Goal: Check status

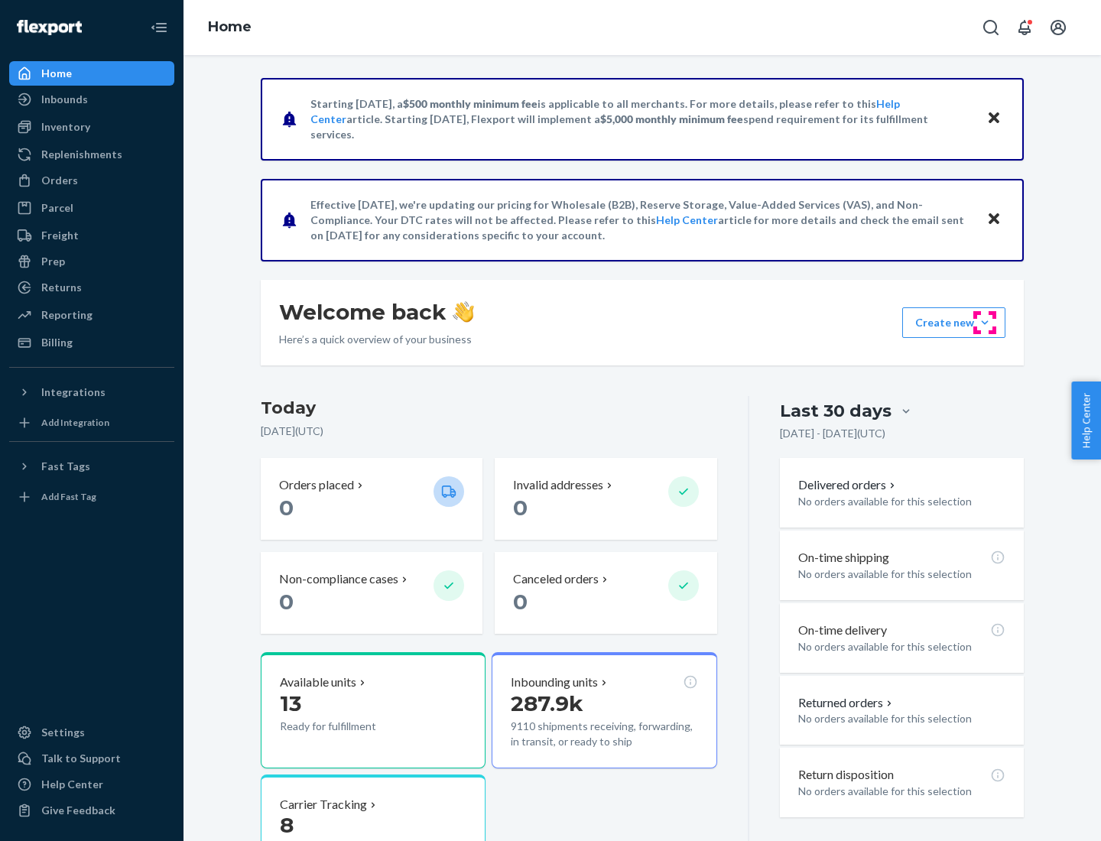
click at [985, 323] on button "Create new Create new inbound Create new order Create new product" at bounding box center [953, 322] width 103 height 31
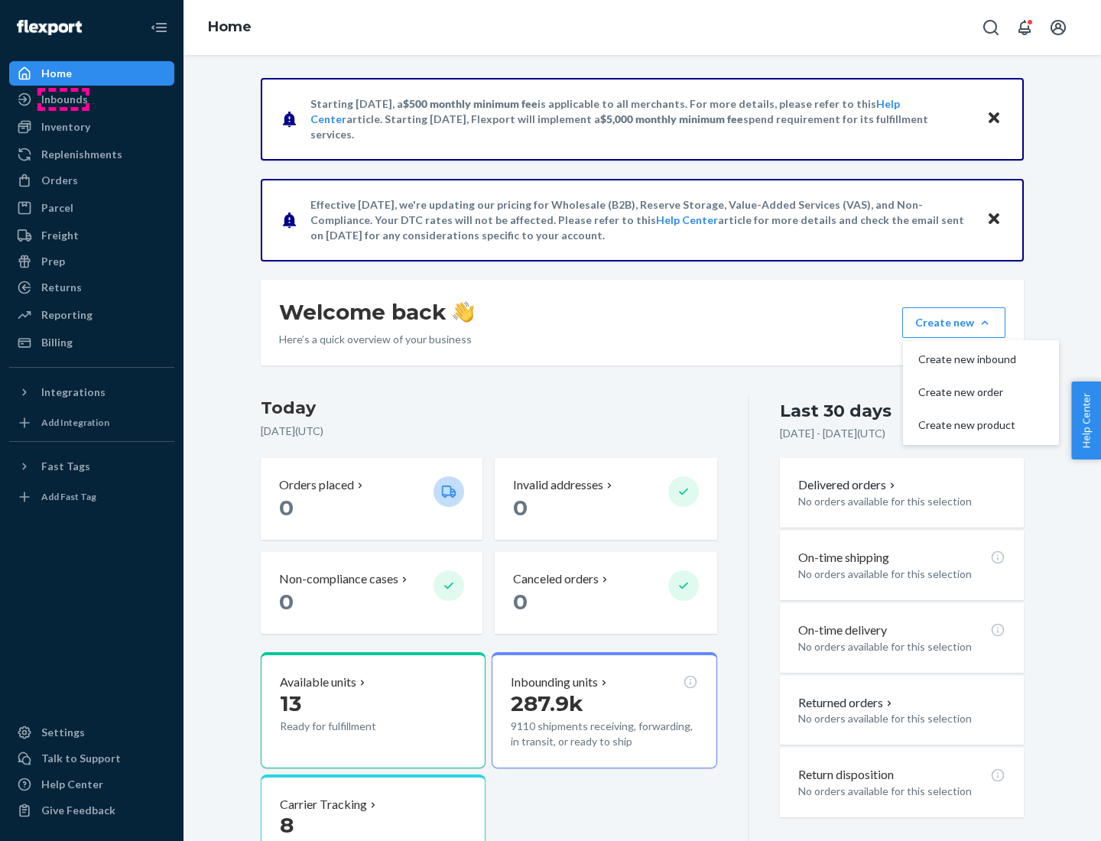
click at [63, 99] on div "Inbounds" at bounding box center [64, 99] width 47 height 15
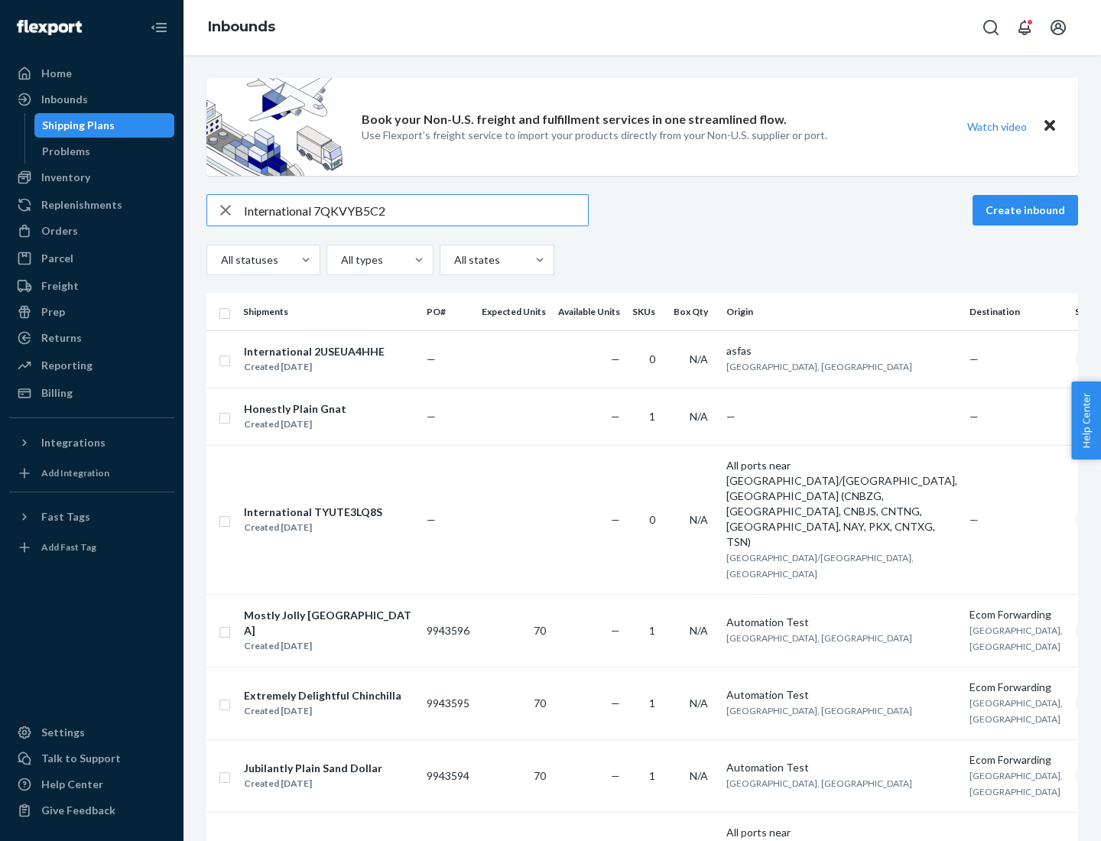
type input "International 7QKVYB5C29"
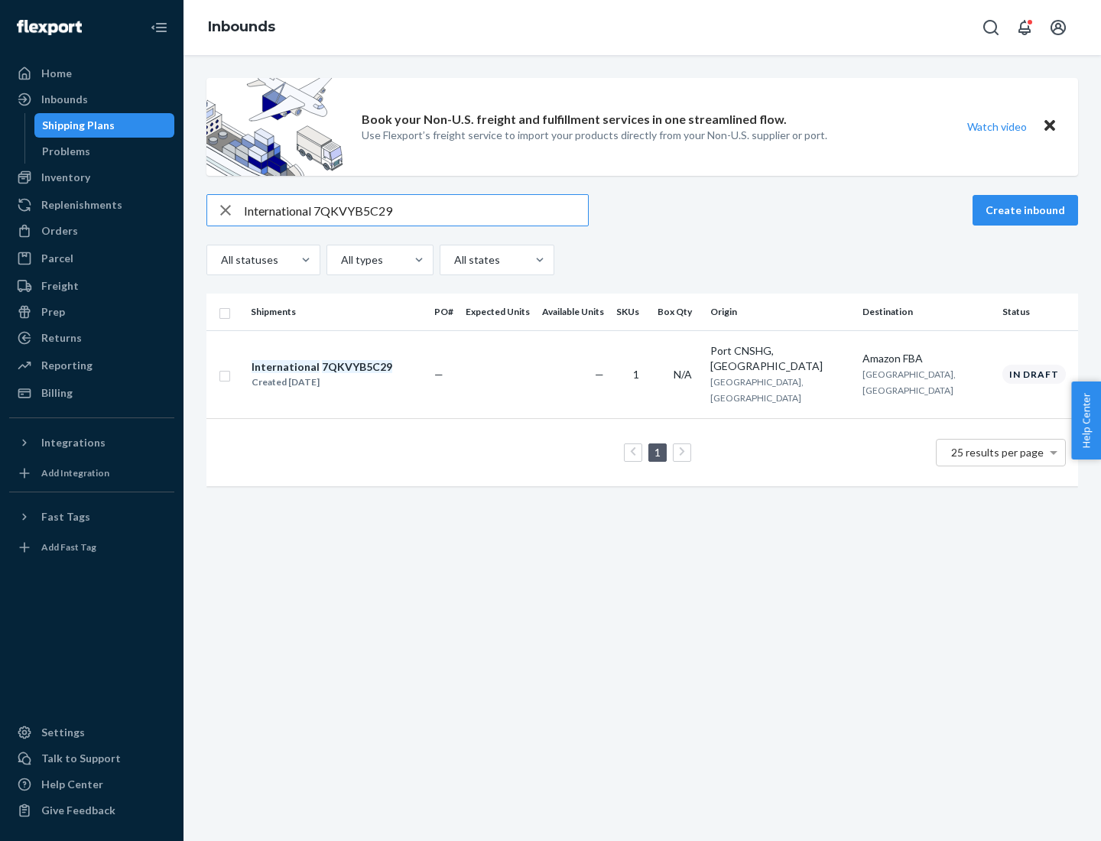
click at [348, 375] on div "Created [DATE]" at bounding box center [322, 382] width 141 height 15
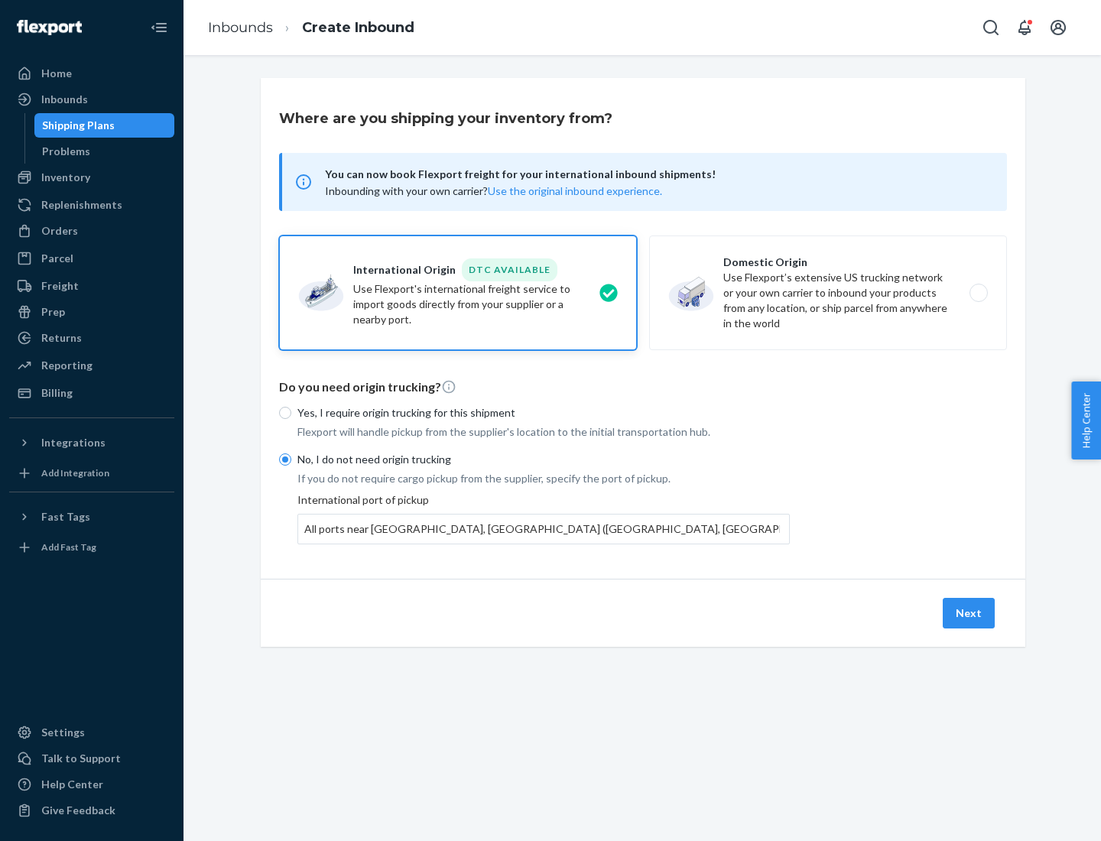
click at [970, 612] on button "Next" at bounding box center [969, 613] width 52 height 31
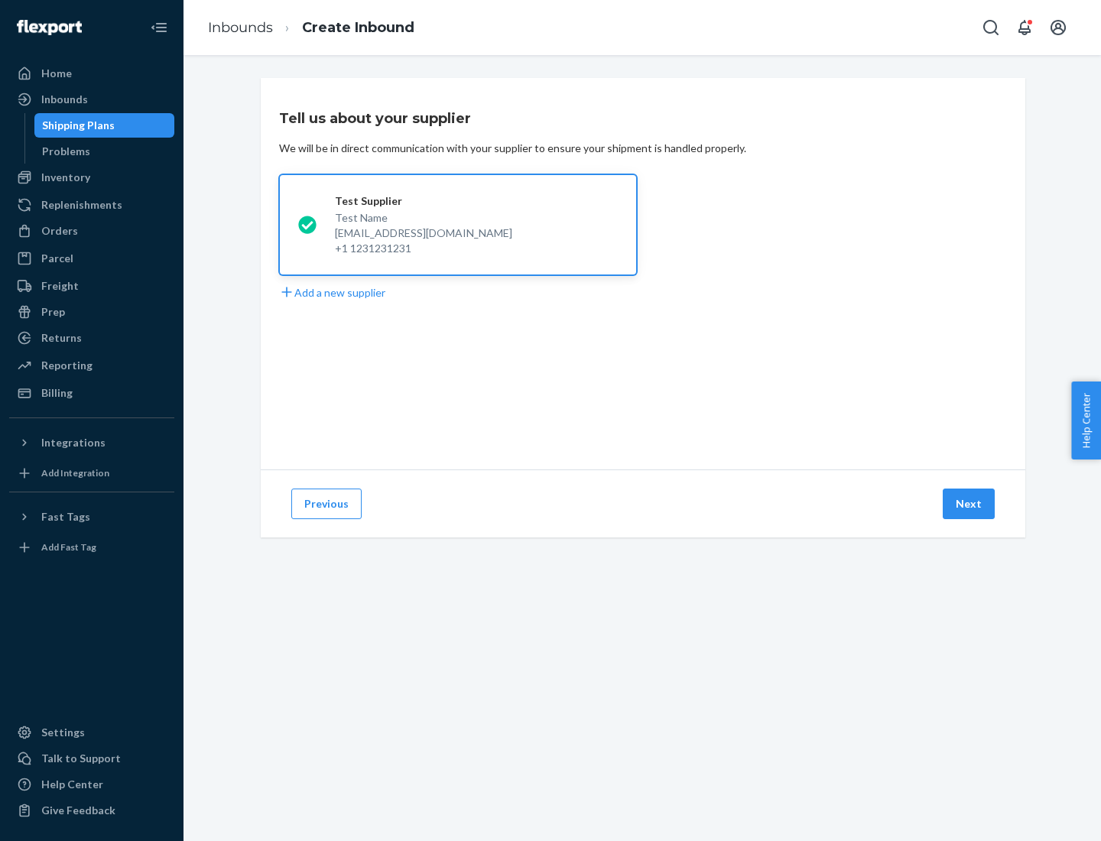
click at [970, 504] on button "Next" at bounding box center [969, 504] width 52 height 31
